Goal: Task Accomplishment & Management: Use online tool/utility

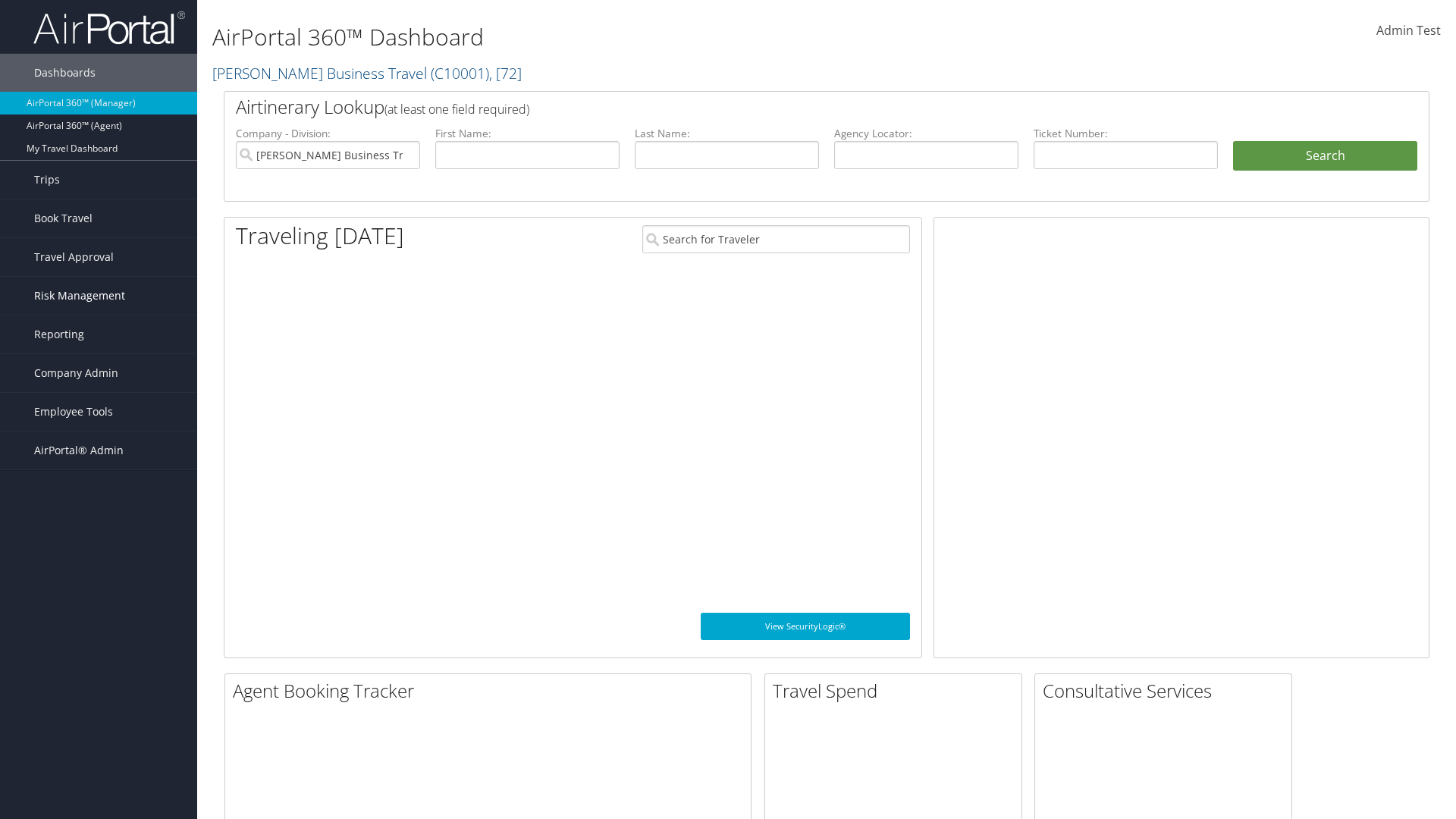
click at [99, 295] on span "Risk Management" at bounding box center [80, 296] width 91 height 38
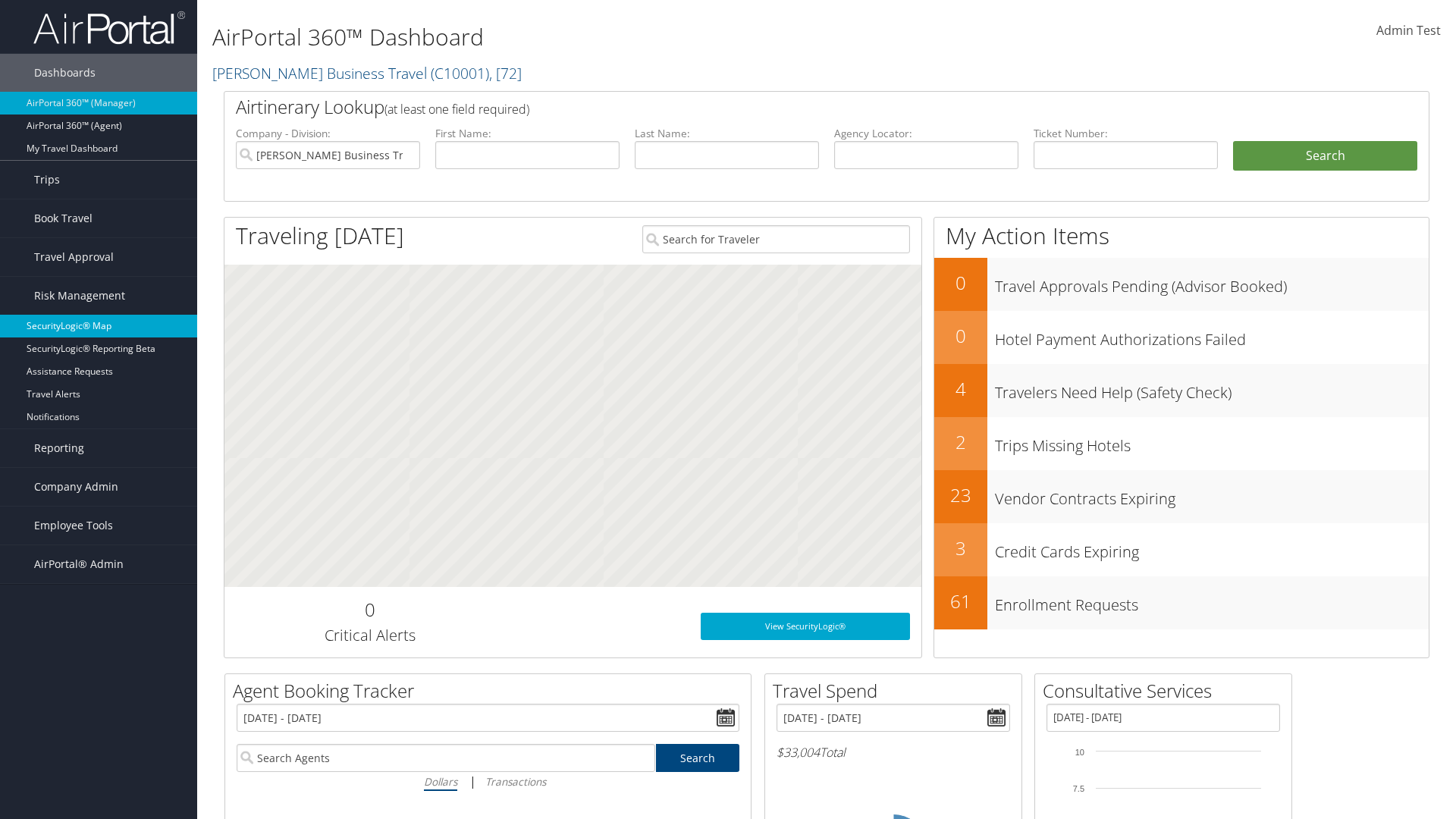
click at [99, 326] on link "SecurityLogic® Map" at bounding box center [99, 326] width 198 height 23
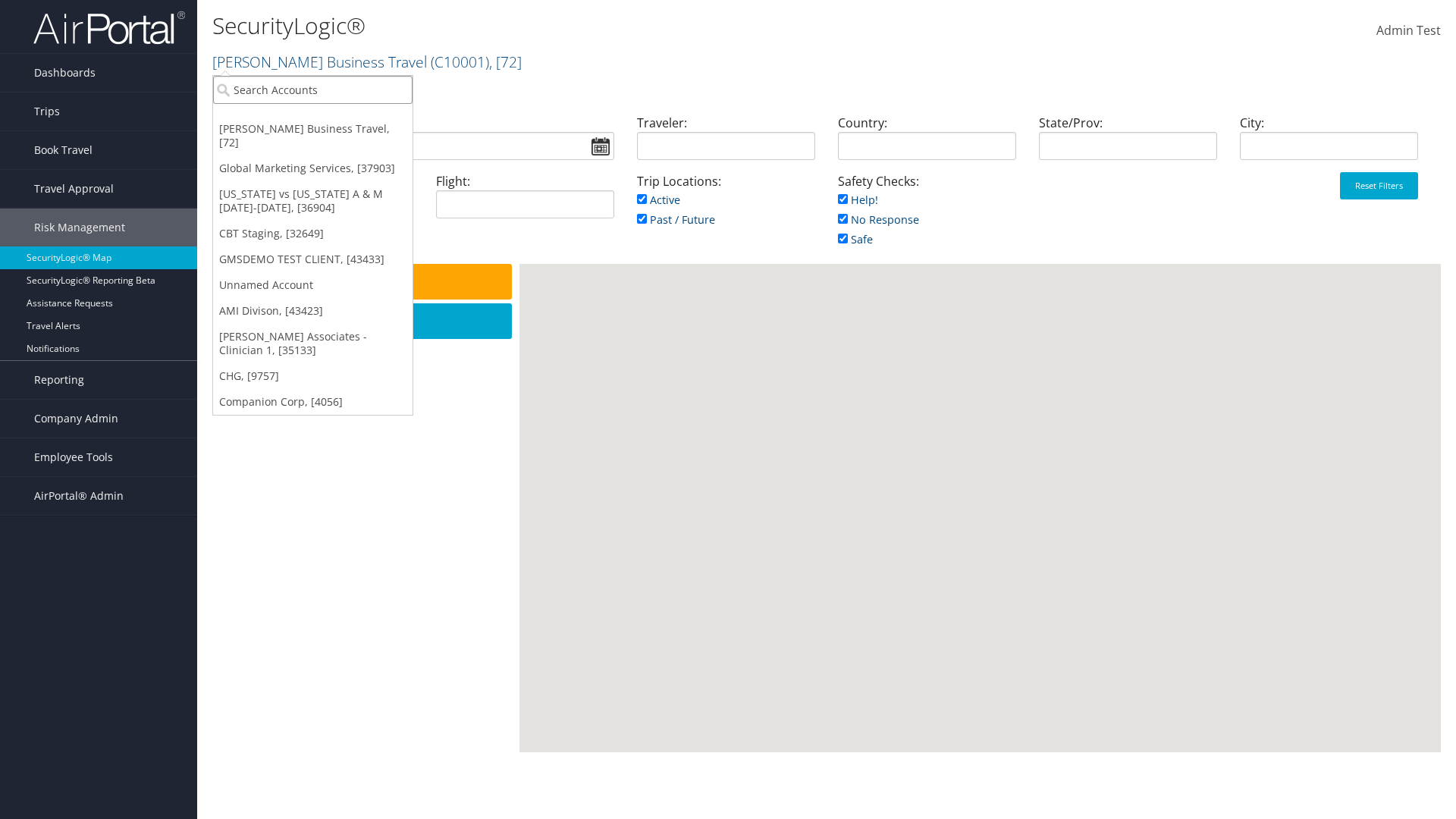
click at [313, 89] on input "search" at bounding box center [313, 89] width 200 height 28
type input "[PERSON_NAME] Business Travel"
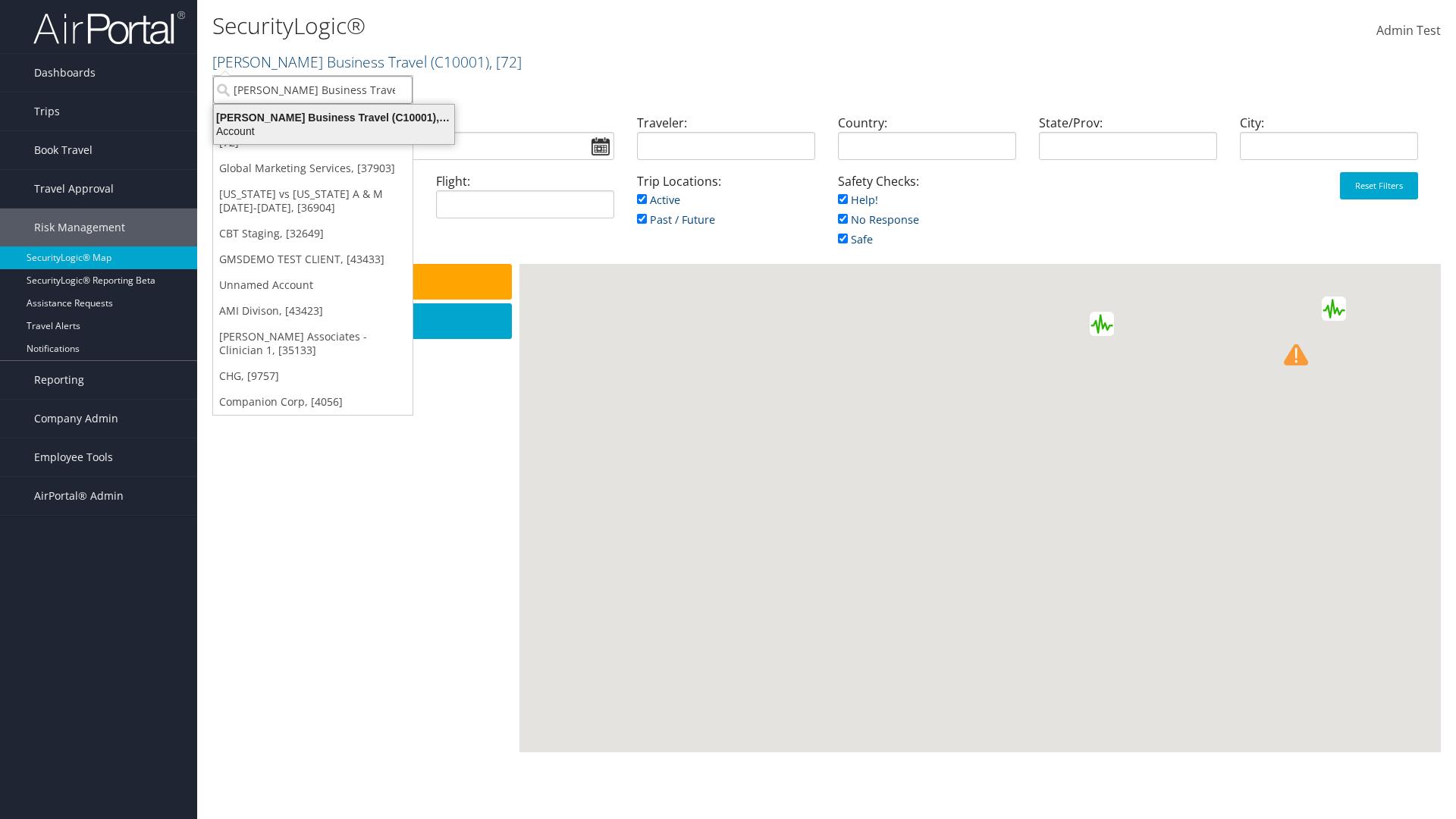
click at [334, 131] on div "Account" at bounding box center [335, 131] width 259 height 13
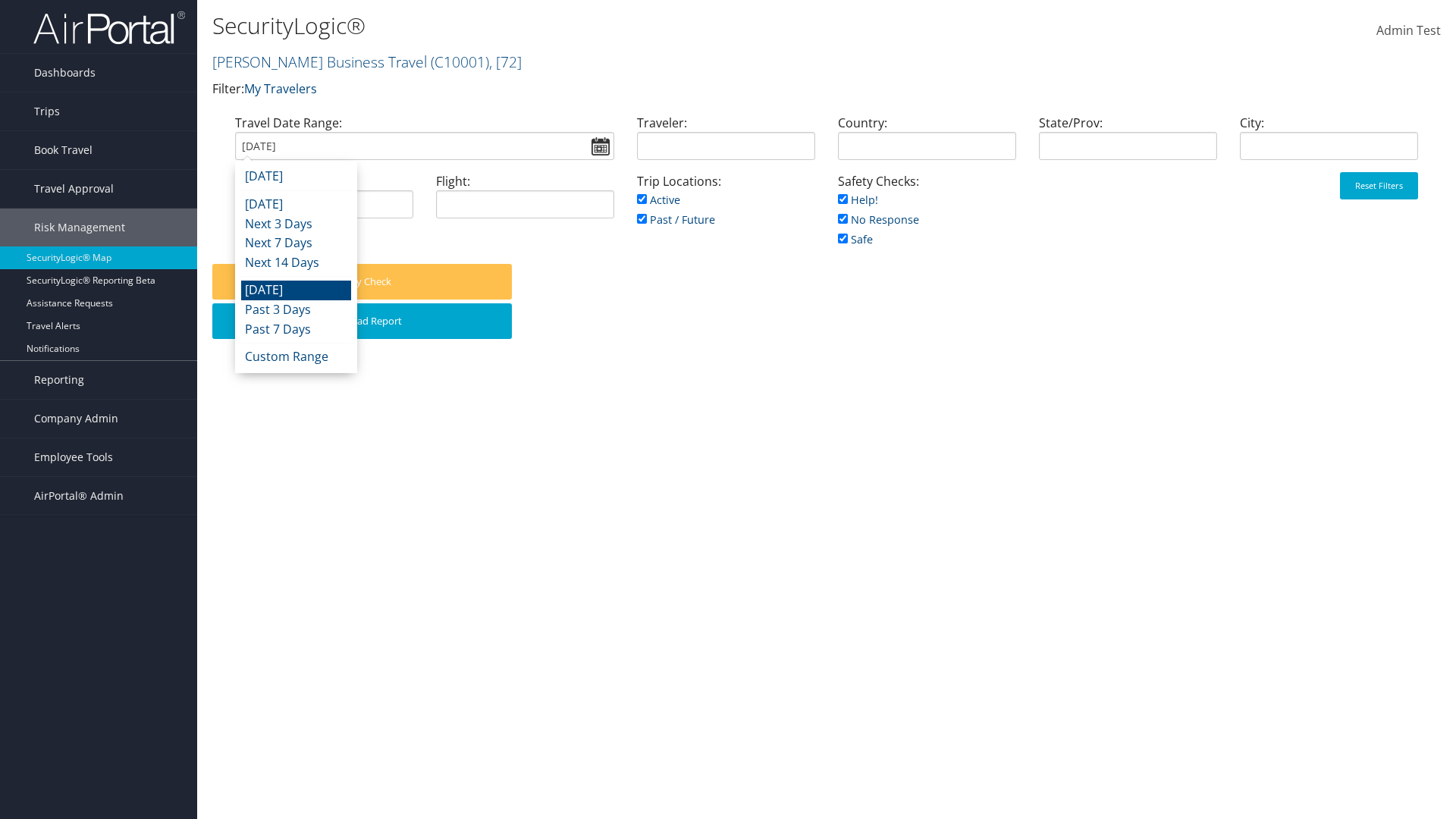
click at [424, 146] on input "[DATE]" at bounding box center [424, 146] width 379 height 28
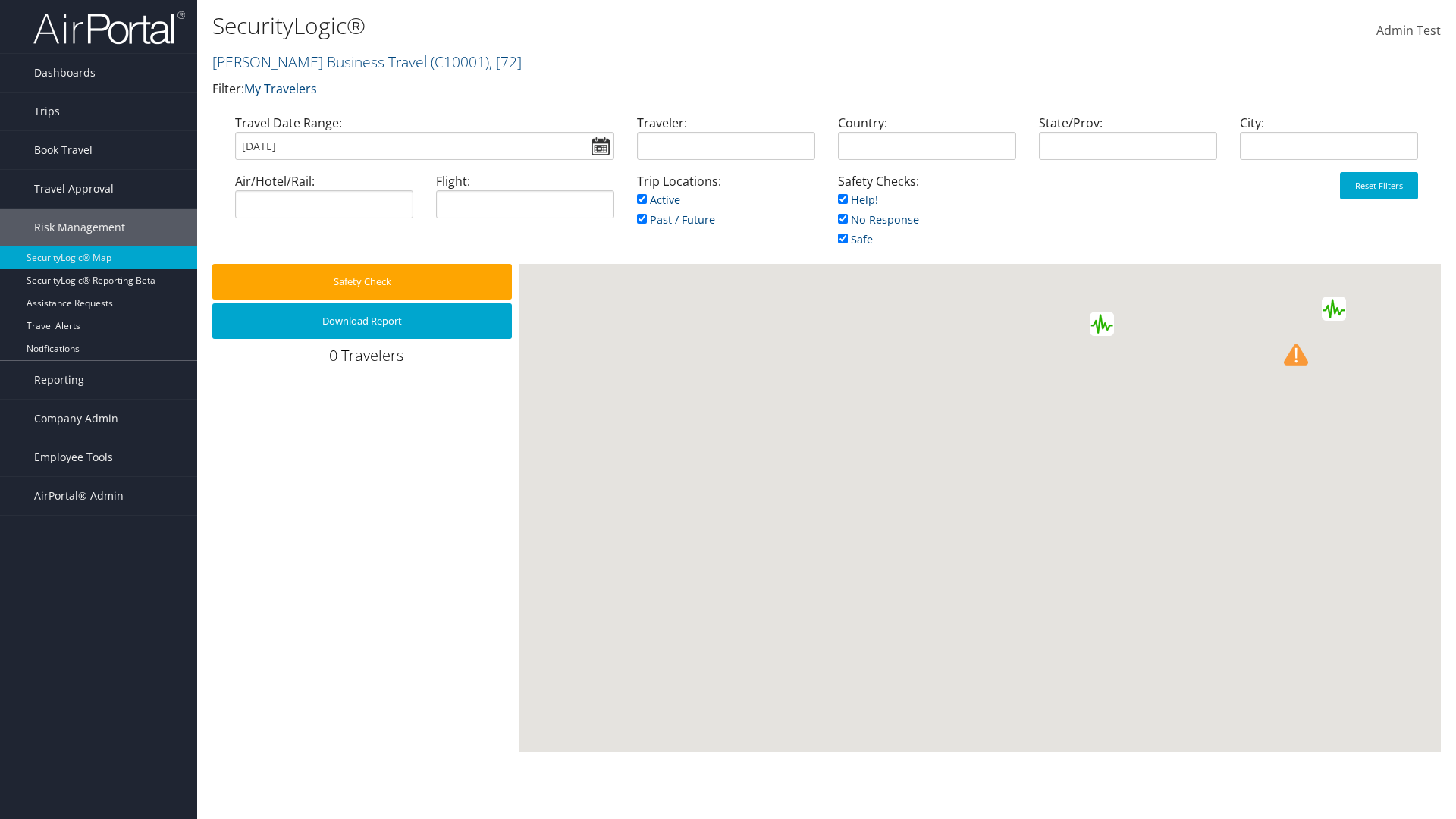
click at [424, 146] on input "[DATE]" at bounding box center [424, 146] width 379 height 28
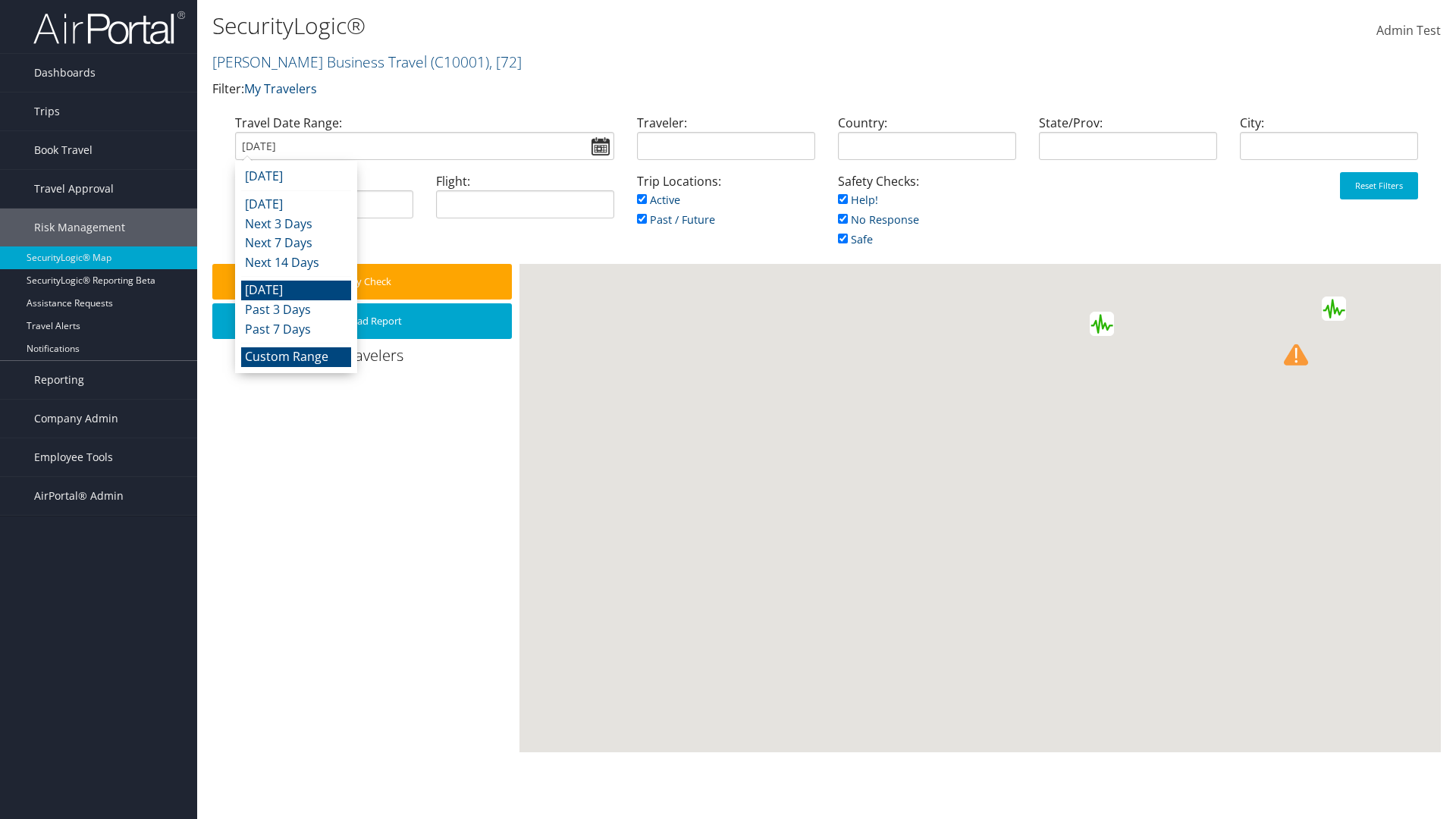
click at [295, 357] on li "Custom Range" at bounding box center [295, 357] width 110 height 20
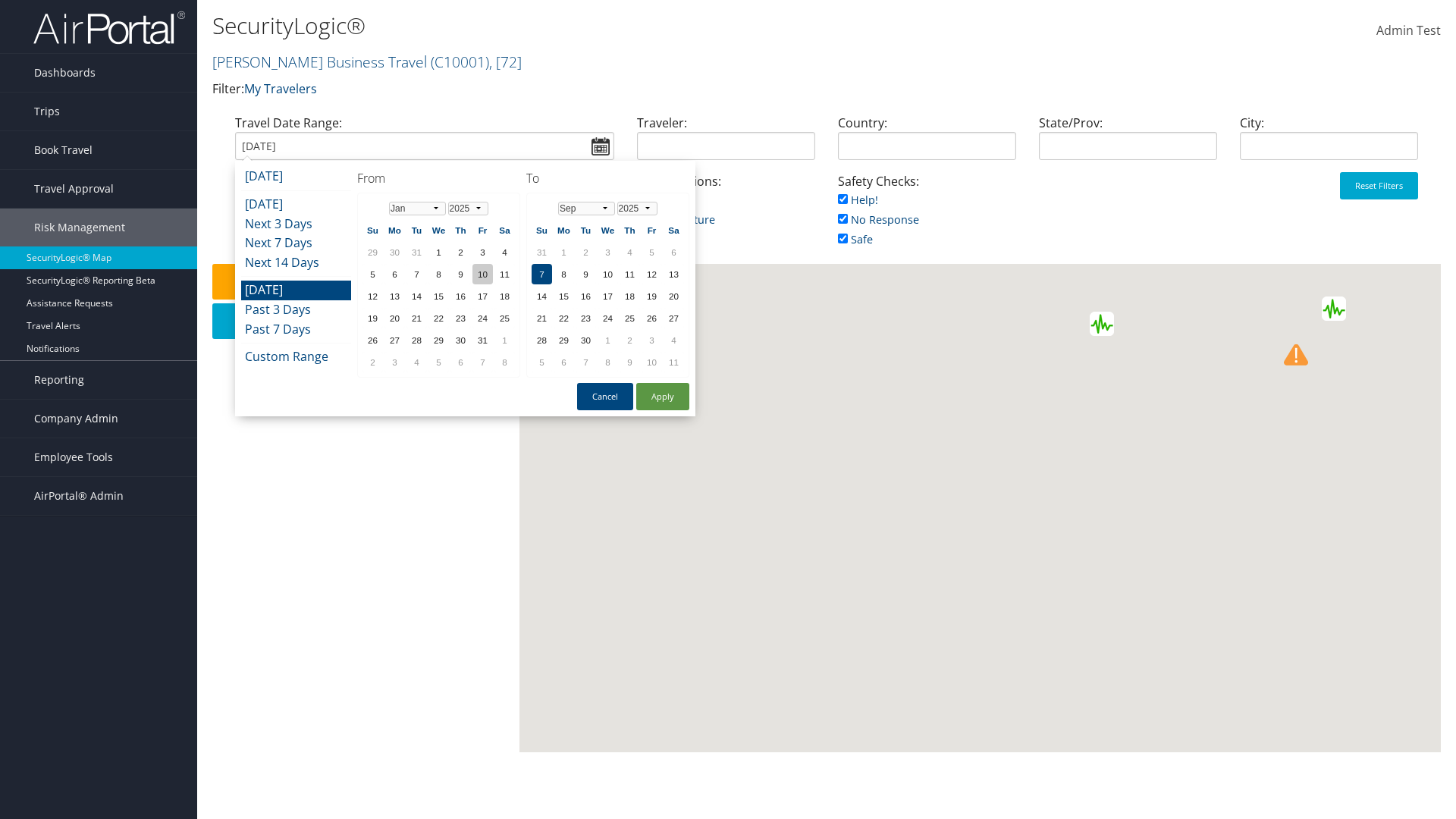
click at [482, 273] on td "10" at bounding box center [482, 273] width 20 height 20
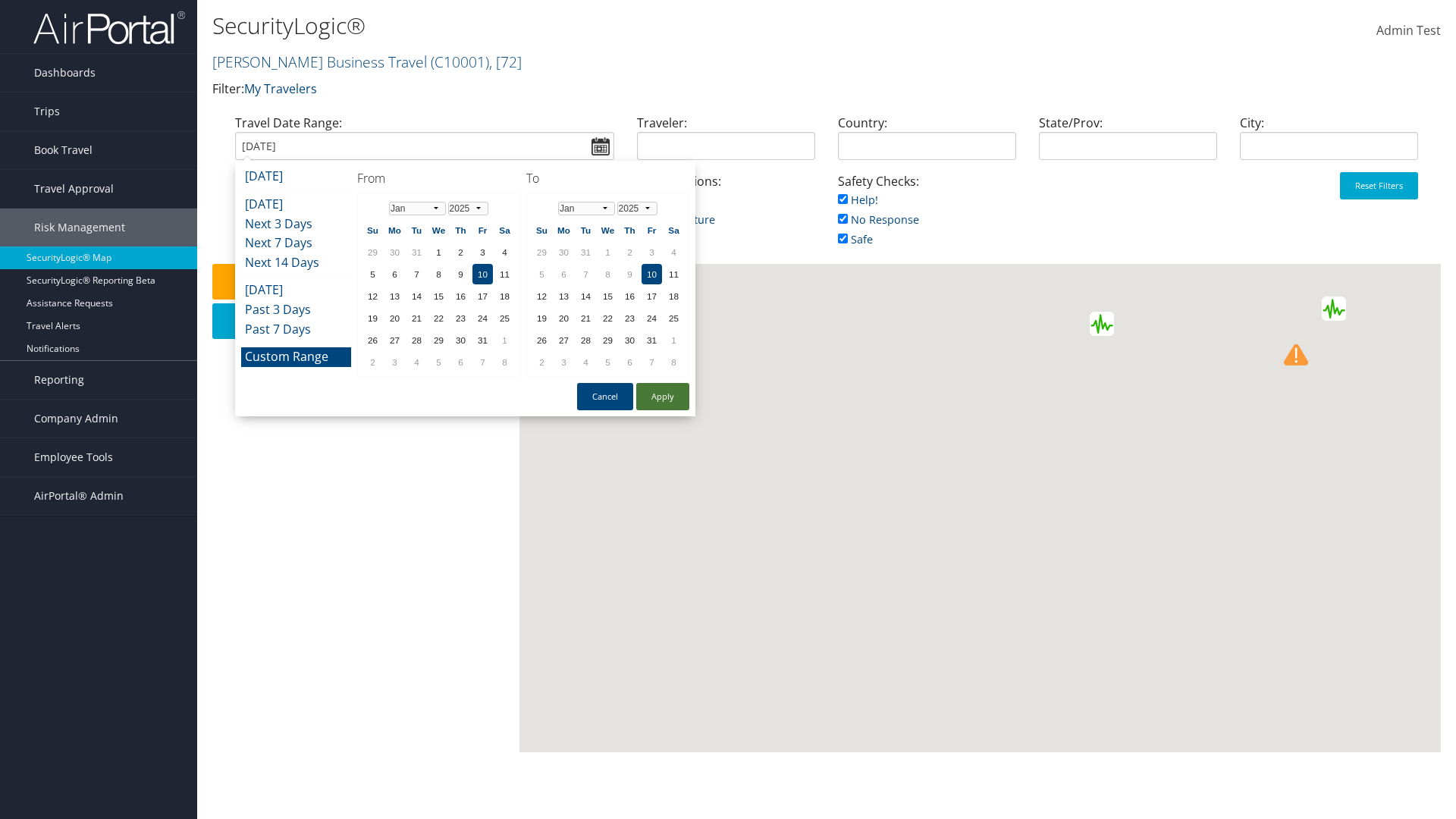
click at [663, 397] on button "Apply" at bounding box center [663, 396] width 53 height 27
type input "[DATE]"
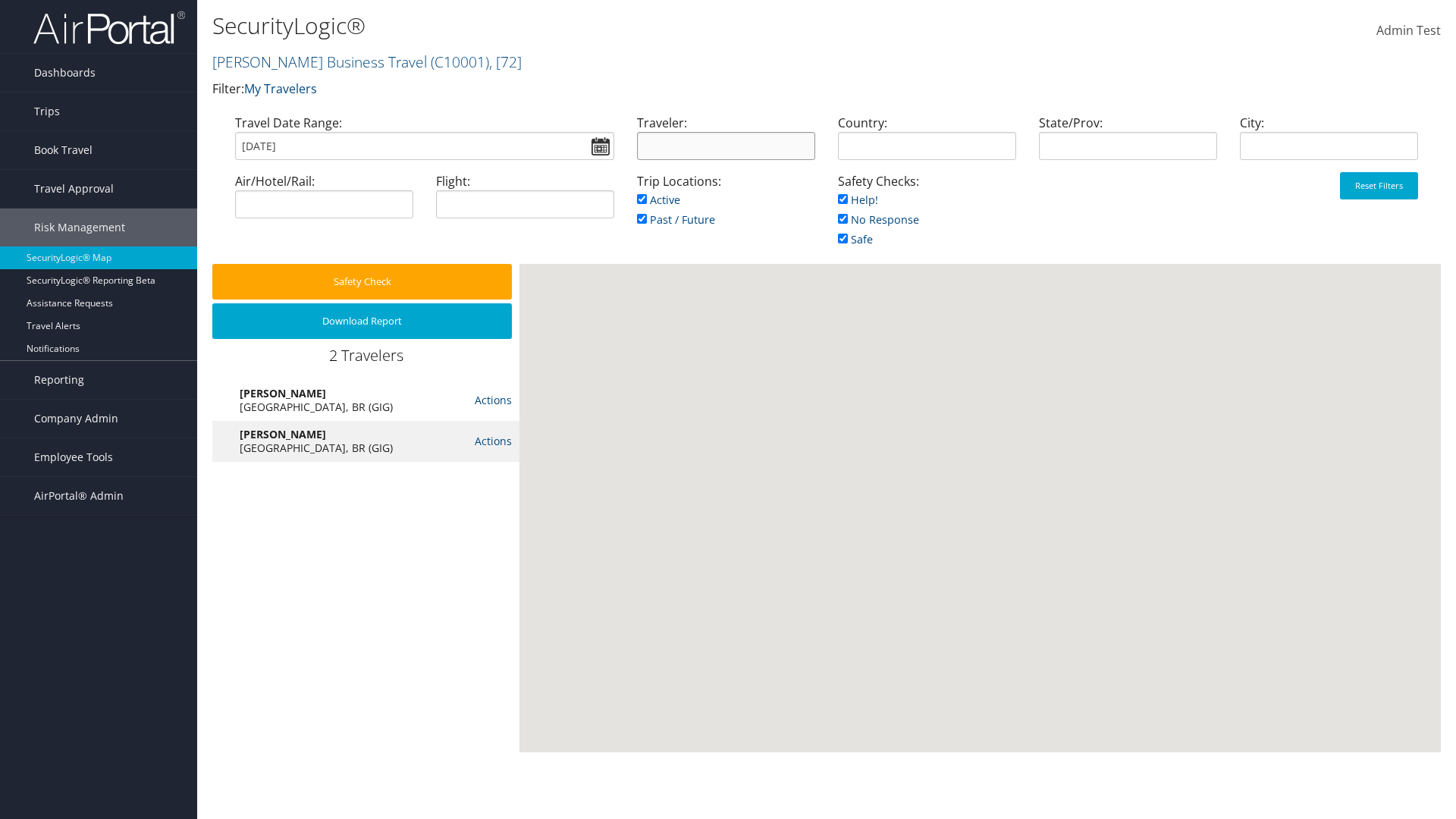
click at [726, 146] on input "search" at bounding box center [726, 146] width 178 height 28
